Goal: Task Accomplishment & Management: Use online tool/utility

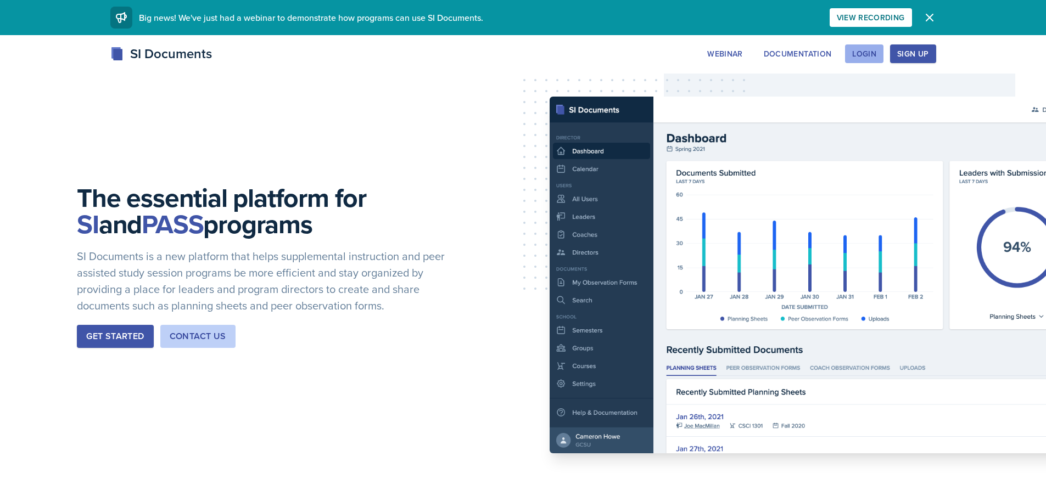
click at [868, 49] on div "Login" at bounding box center [864, 53] width 24 height 9
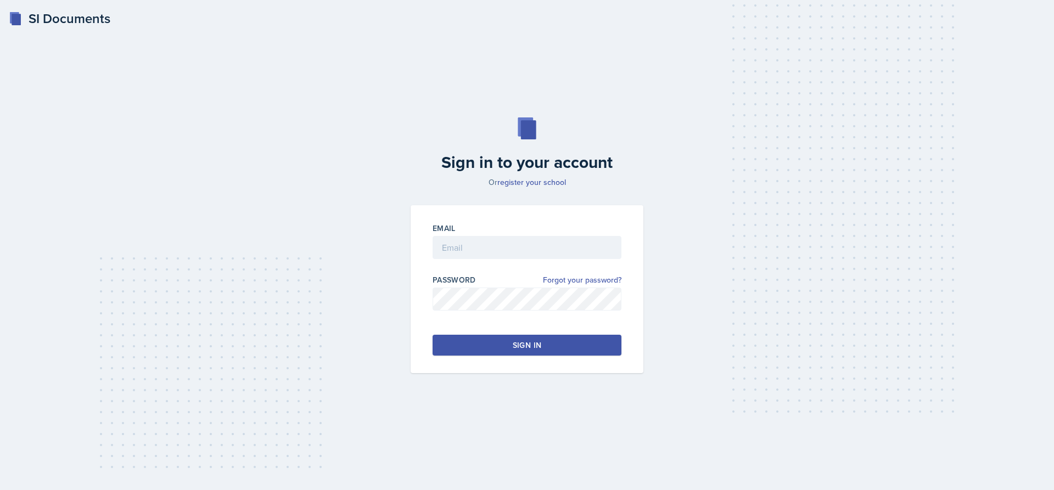
click at [521, 260] on div at bounding box center [527, 264] width 189 height 11
click at [520, 253] on input "email" at bounding box center [527, 247] width 189 height 23
type input "[EMAIL_ADDRESS][DOMAIN_NAME]"
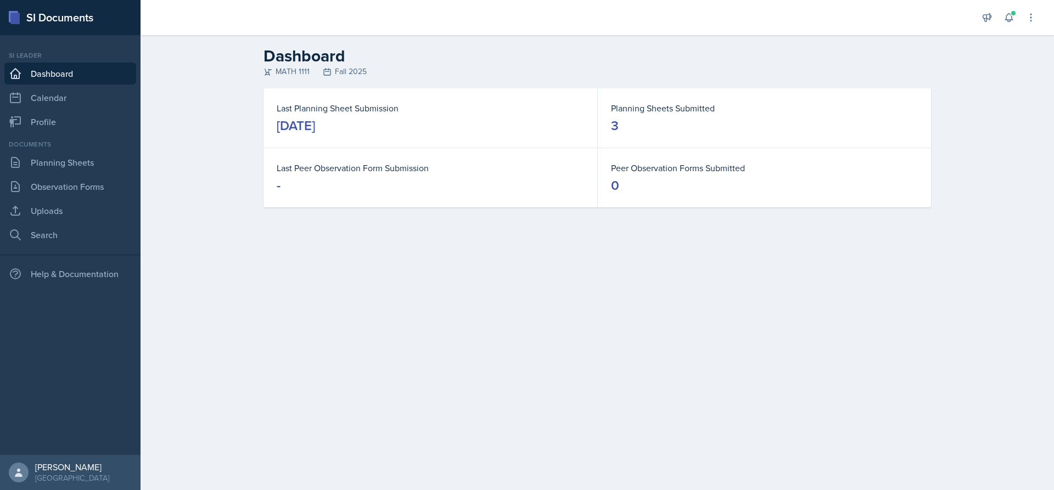
click at [315, 130] on div "[DATE]" at bounding box center [296, 126] width 38 height 18
drag, startPoint x: 67, startPoint y: 180, endPoint x: 68, endPoint y: 170, distance: 9.9
click at [67, 180] on link "Observation Forms" at bounding box center [70, 187] width 132 height 22
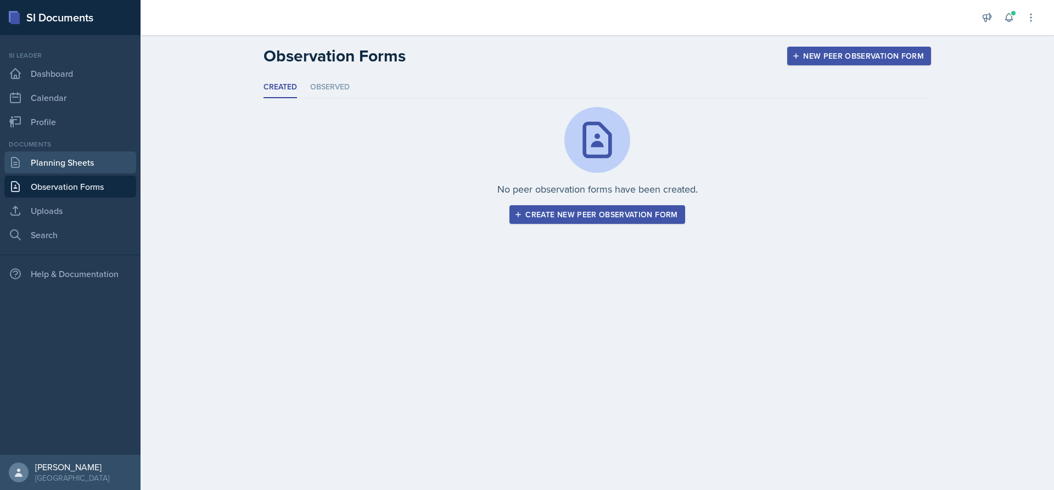
click at [69, 167] on link "Planning Sheets" at bounding box center [70, 163] width 132 height 22
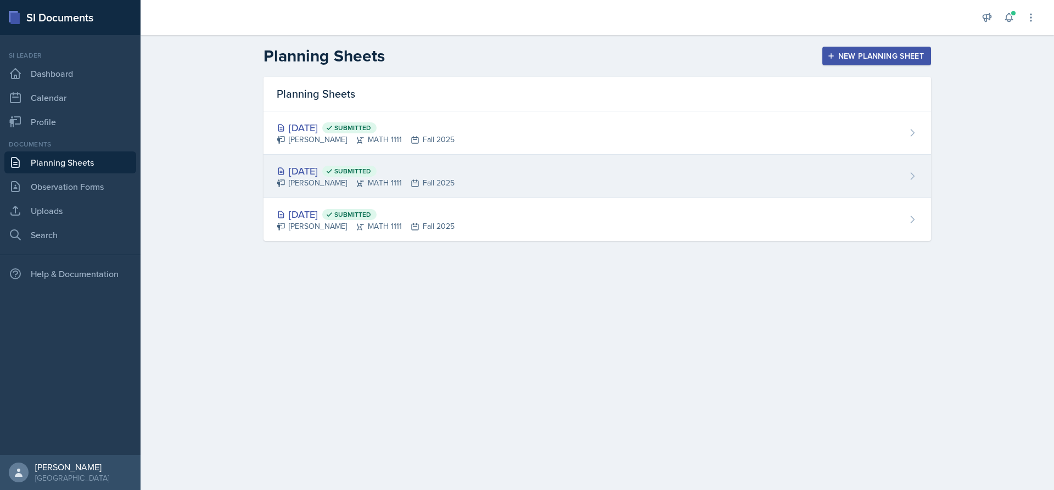
click at [323, 160] on div "[DATE] Submitted [PERSON_NAME] MATH 1111 Fall 2025" at bounding box center [598, 176] width 668 height 43
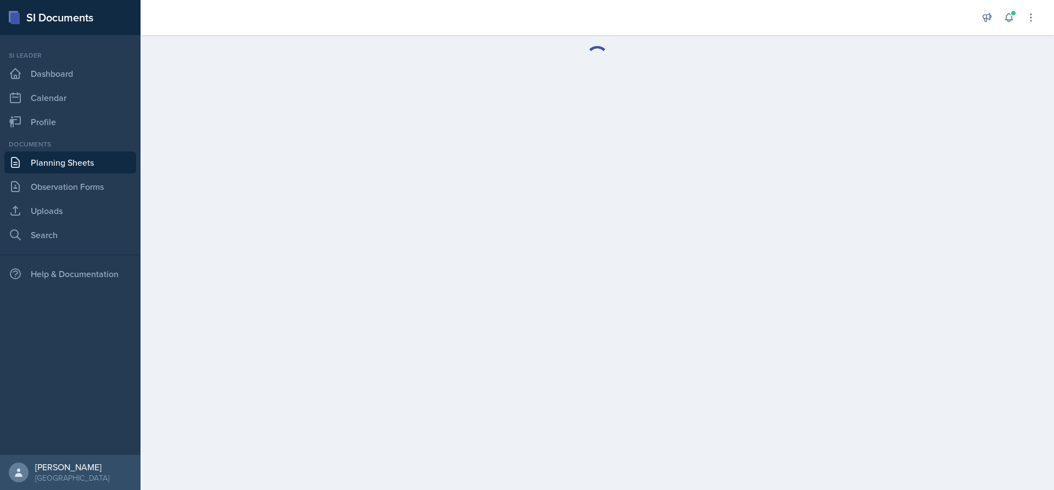
click at [80, 163] on link "Planning Sheets" at bounding box center [70, 163] width 132 height 22
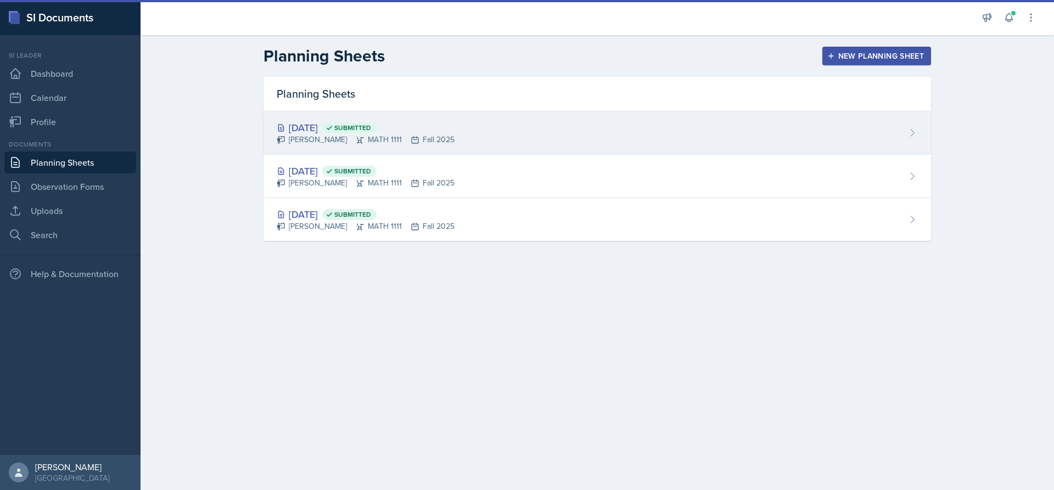
click at [318, 126] on div "[DATE] Submitted" at bounding box center [366, 127] width 178 height 15
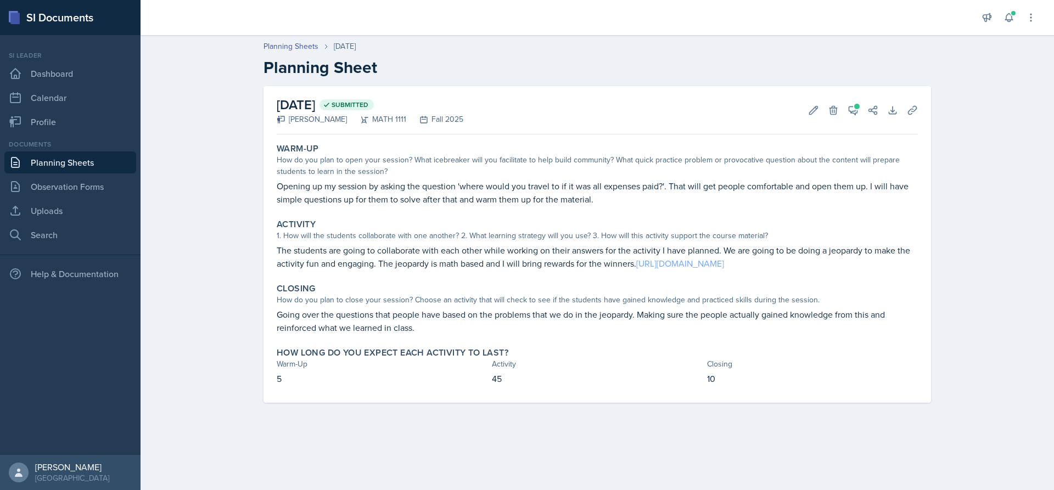
click at [673, 264] on link "[URL][DOMAIN_NAME]" at bounding box center [680, 264] width 88 height 12
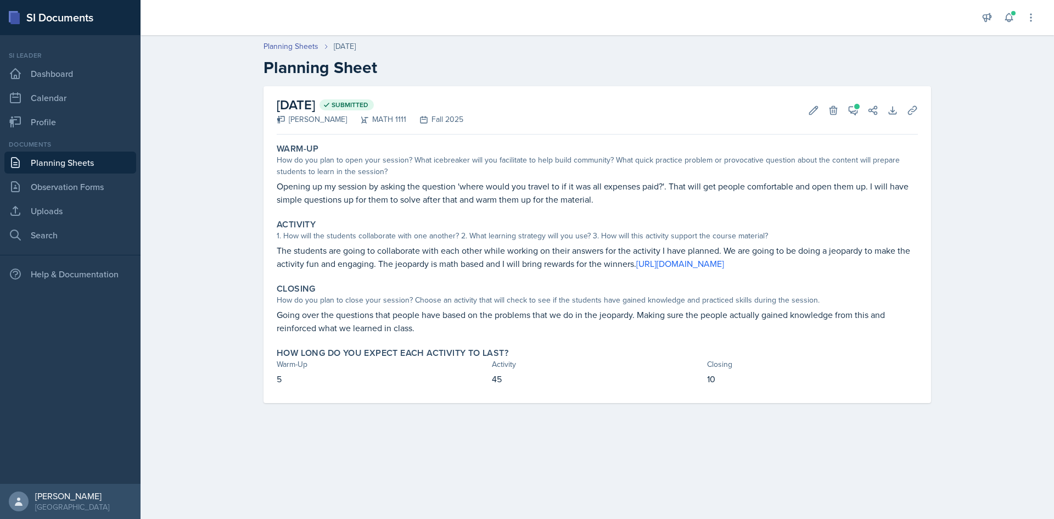
click at [176, 94] on div "Planning Sheets [DATE] Planning Sheet [DATE] Submitted [PERSON_NAME] MATH 1111 …" at bounding box center [598, 230] width 914 height 400
